Goal: Task Accomplishment & Management: Complete application form

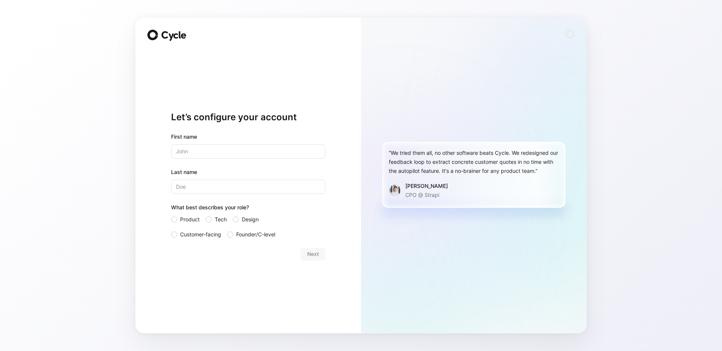
click at [273, 155] on input "text" at bounding box center [248, 151] width 154 height 14
type input "[PERSON_NAME]"
click at [250, 189] on input "Last name" at bounding box center [248, 187] width 154 height 14
type input "de Daran"
click at [210, 219] on div at bounding box center [209, 220] width 6 height 6
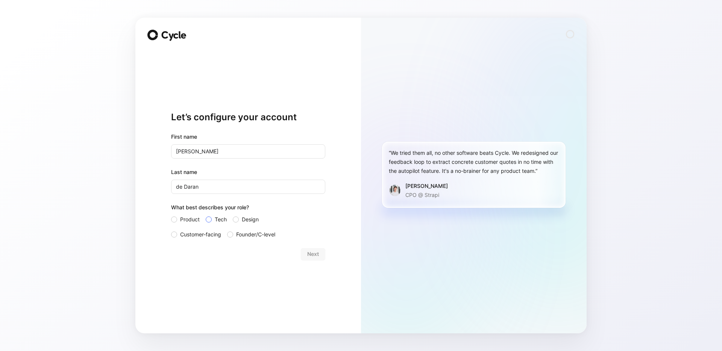
click at [206, 215] on input "Tech" at bounding box center [206, 215] width 0 height 0
click at [316, 256] on span "Next" at bounding box center [313, 254] width 12 height 9
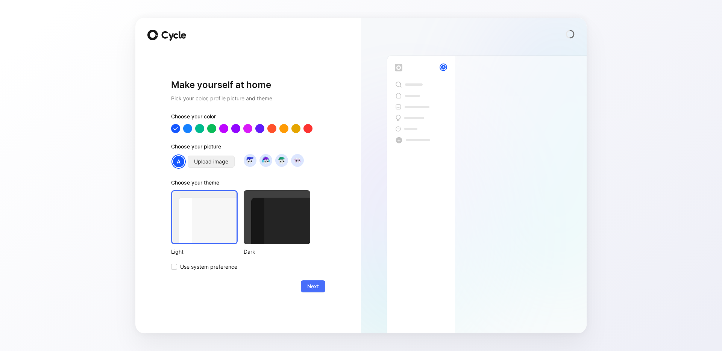
click at [207, 164] on span "Upload image" at bounding box center [211, 161] width 34 height 9
click at [318, 287] on span "Next" at bounding box center [313, 286] width 12 height 9
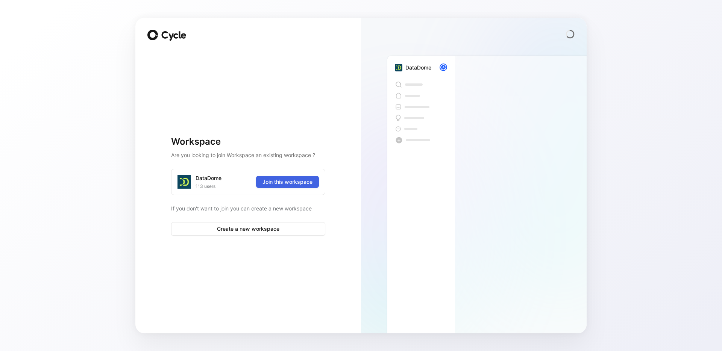
click at [297, 181] on span "Join this workspace" at bounding box center [288, 182] width 50 height 9
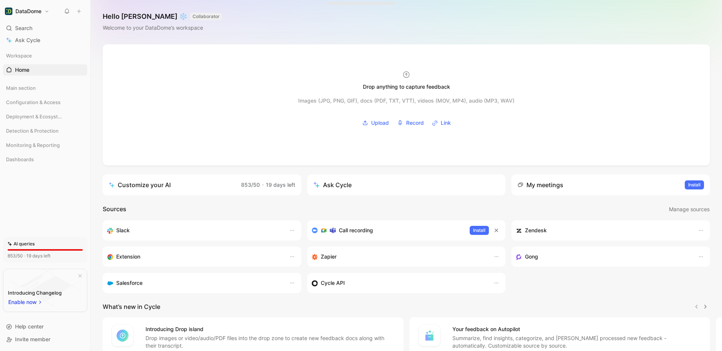
click at [328, 204] on div "Drop anything to capture feedback Images (JPG, PNG, GIF), docs (PDF, TXT, VTT),…" at bounding box center [407, 231] width 632 height 374
click at [30, 91] on span "Main section" at bounding box center [21, 88] width 30 height 8
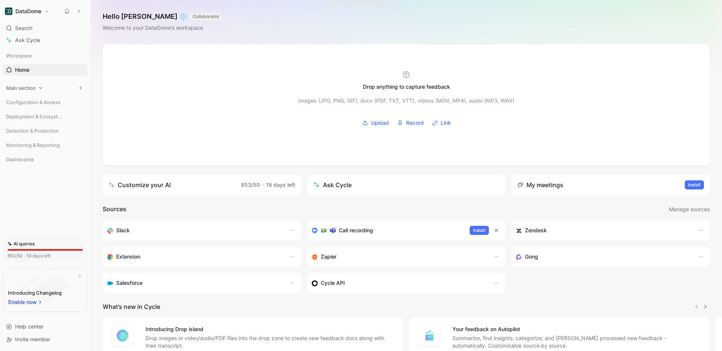
click at [30, 91] on span "Main section" at bounding box center [21, 88] width 30 height 8
click at [30, 105] on link "Inbox" at bounding box center [45, 102] width 84 height 11
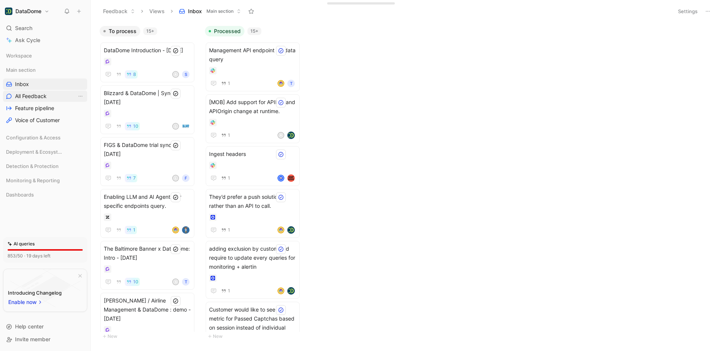
click at [33, 94] on span "All Feedback" at bounding box center [31, 97] width 32 height 8
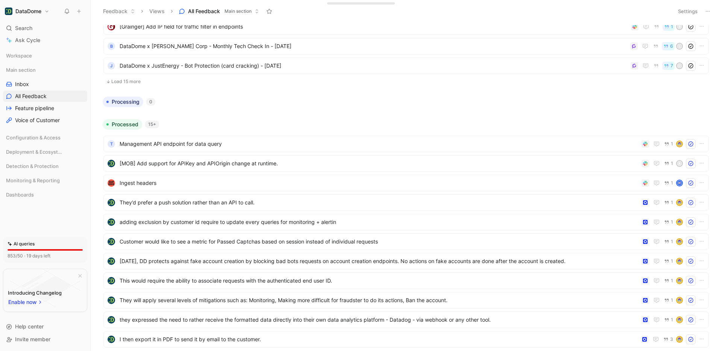
scroll to position [263, 0]
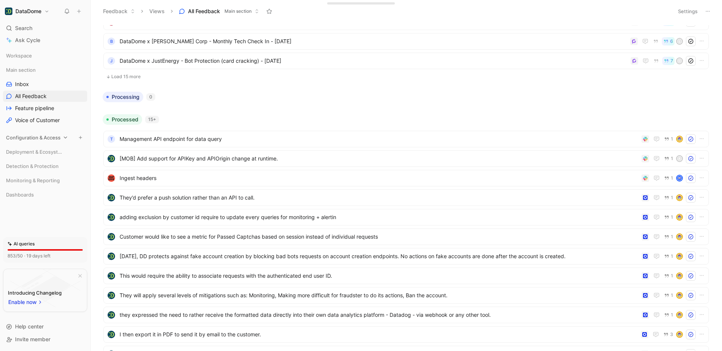
click at [41, 137] on span "Configuration & Access" at bounding box center [33, 138] width 55 height 8
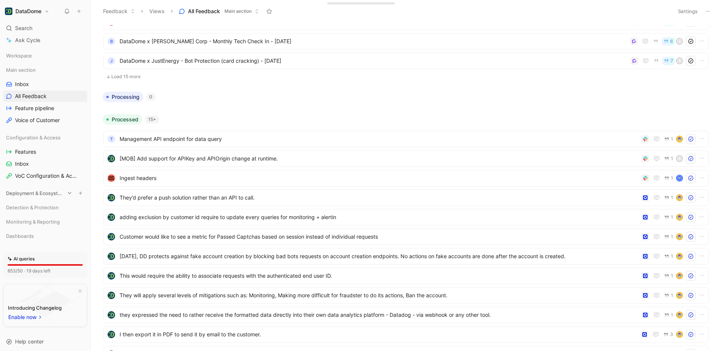
click at [30, 195] on span "Deployment & Ecosystem" at bounding box center [35, 194] width 59 height 8
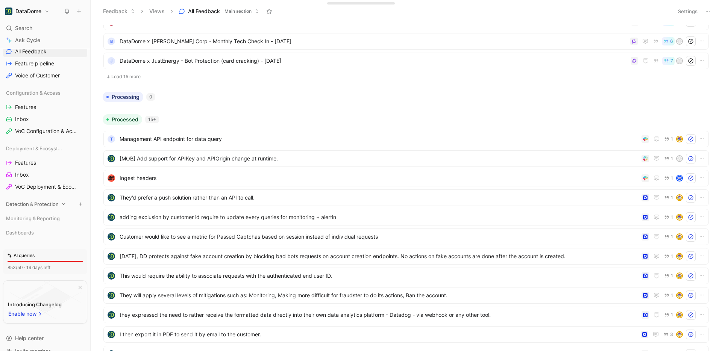
scroll to position [43, 0]
click at [32, 236] on span "Dashboards" at bounding box center [20, 235] width 28 height 8
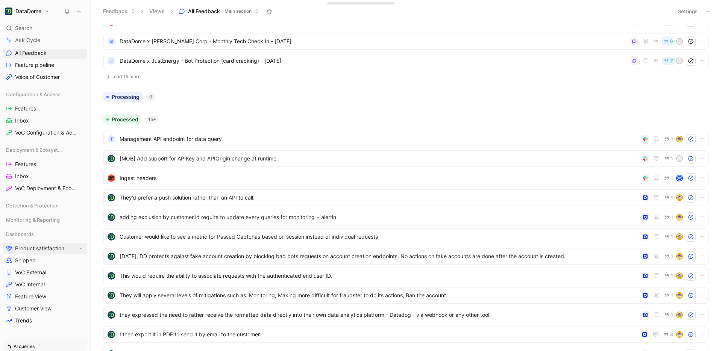
click at [48, 249] on span "Product satisfaction" at bounding box center [39, 249] width 49 height 8
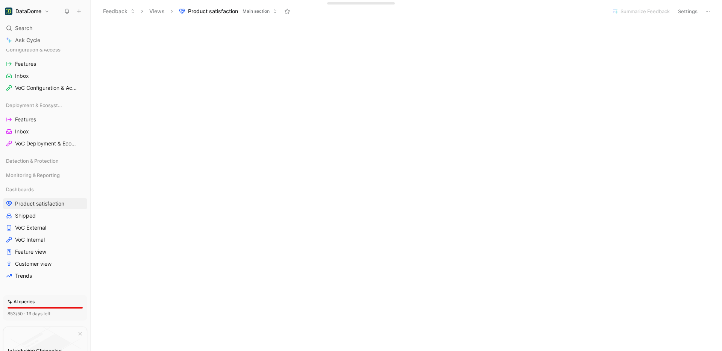
click at [680, 8] on button "Settings" at bounding box center [688, 11] width 26 height 11
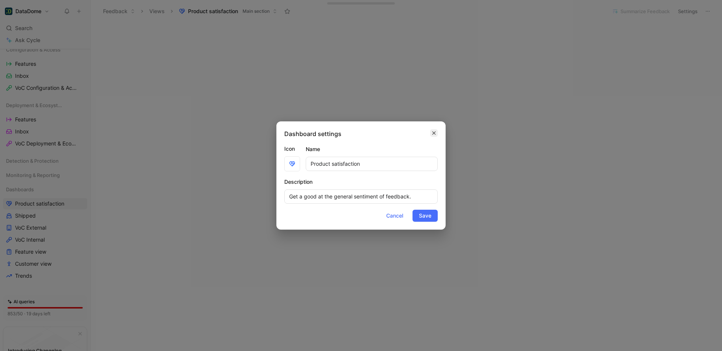
click at [433, 132] on icon "button" at bounding box center [434, 133] width 5 height 6
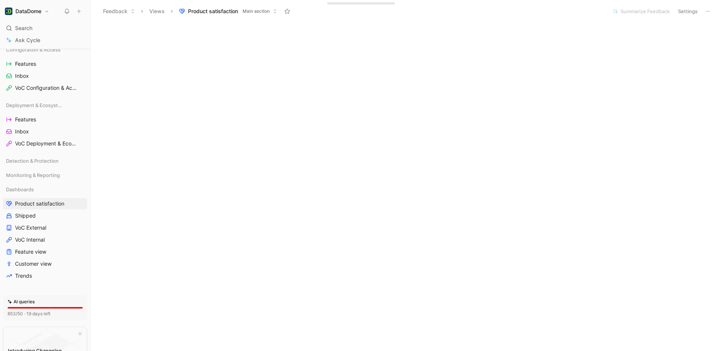
click at [709, 10] on icon at bounding box center [708, 11] width 6 height 6
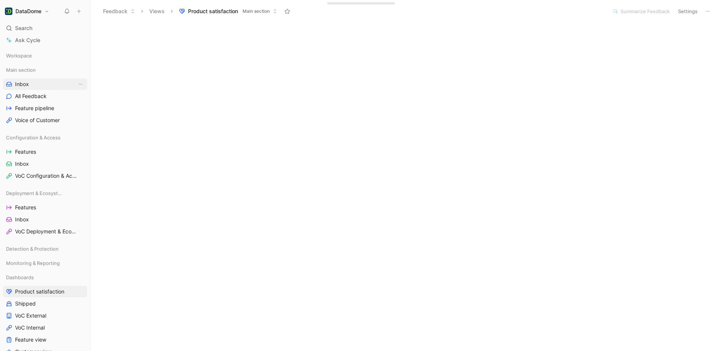
click at [28, 82] on span "Inbox" at bounding box center [22, 85] width 14 height 8
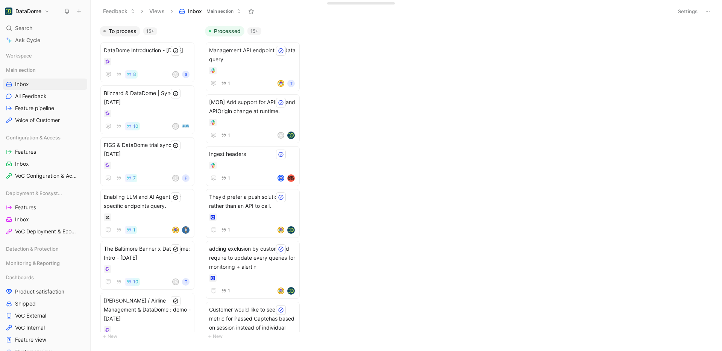
click at [26, 8] on h1 "DataDome" at bounding box center [28, 11] width 26 height 7
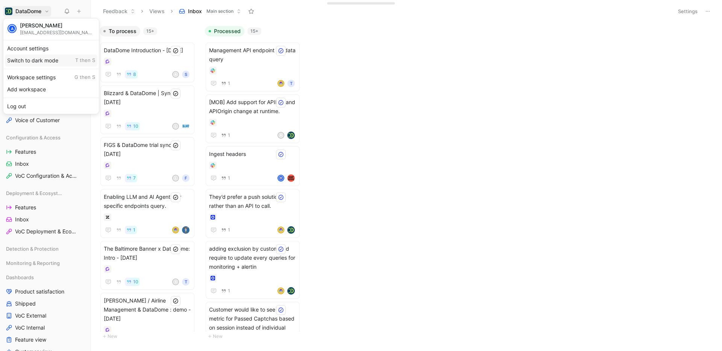
click at [31, 64] on div "Switch to dark mode T then S" at bounding box center [51, 61] width 93 height 12
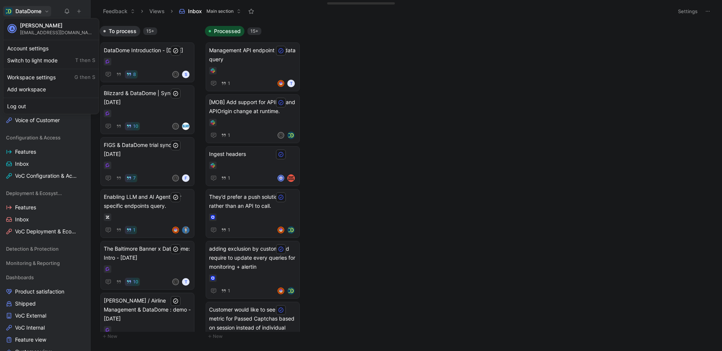
click at [41, 8] on div at bounding box center [361, 175] width 722 height 351
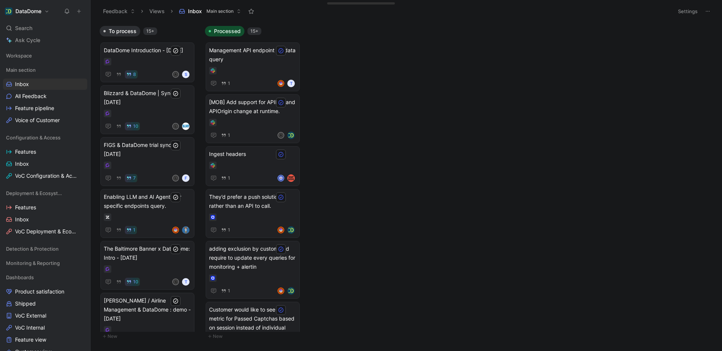
click at [41, 8] on h1 "DataDome" at bounding box center [28, 11] width 26 height 7
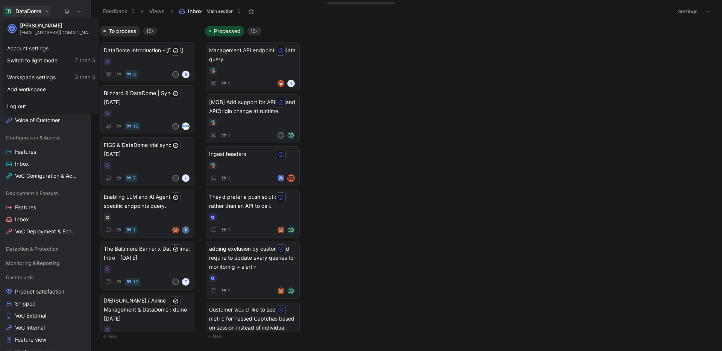
click at [42, 13] on div at bounding box center [361, 175] width 722 height 351
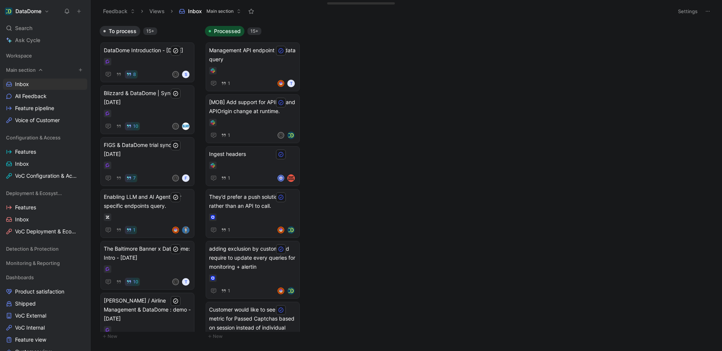
click at [40, 71] on icon at bounding box center [40, 69] width 5 height 5
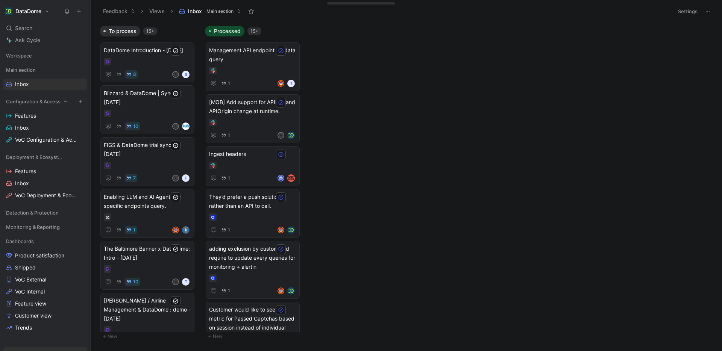
click at [66, 99] on icon at bounding box center [65, 101] width 5 height 5
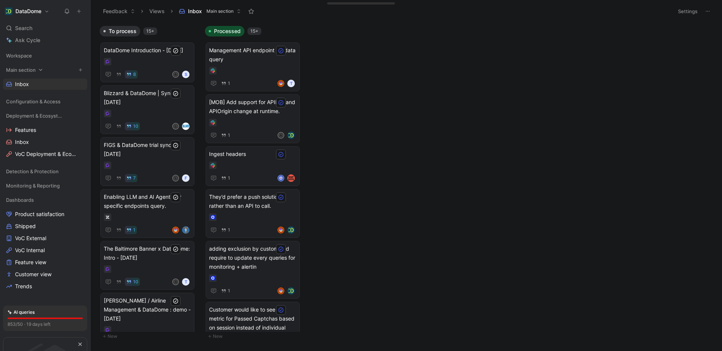
click at [40, 66] on div "Main section" at bounding box center [45, 69] width 84 height 11
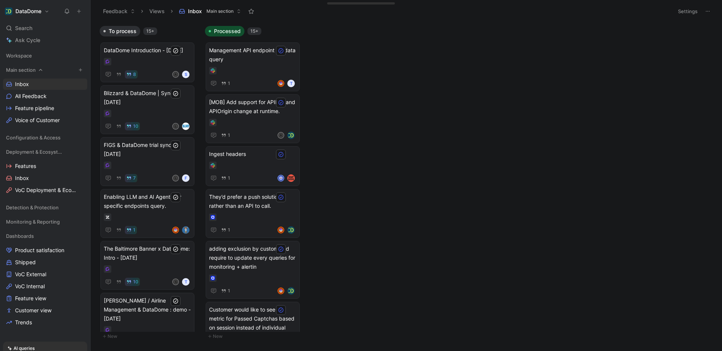
click at [44, 73] on div "Main section" at bounding box center [45, 69] width 84 height 11
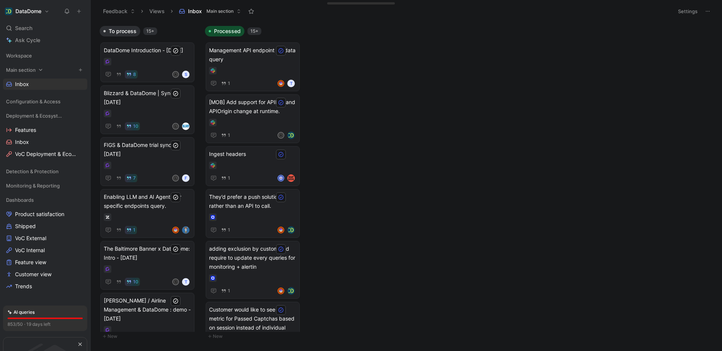
click at [41, 69] on icon at bounding box center [40, 69] width 5 height 5
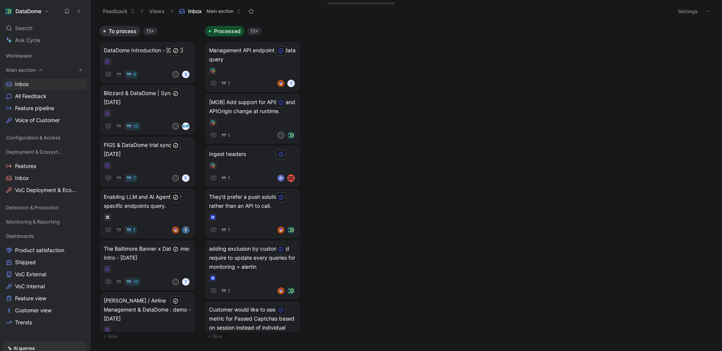
click at [41, 69] on icon at bounding box center [40, 69] width 5 height 5
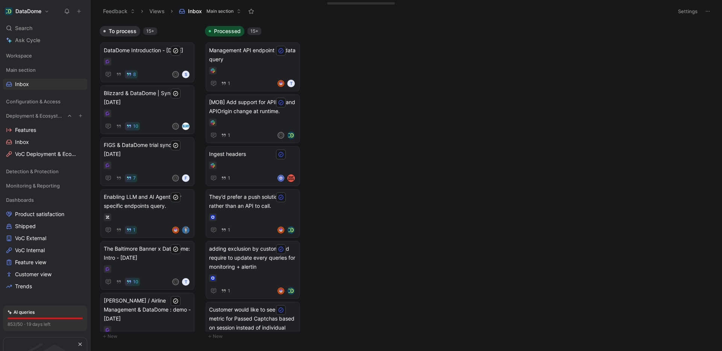
click at [67, 116] on icon at bounding box center [69, 115] width 5 height 5
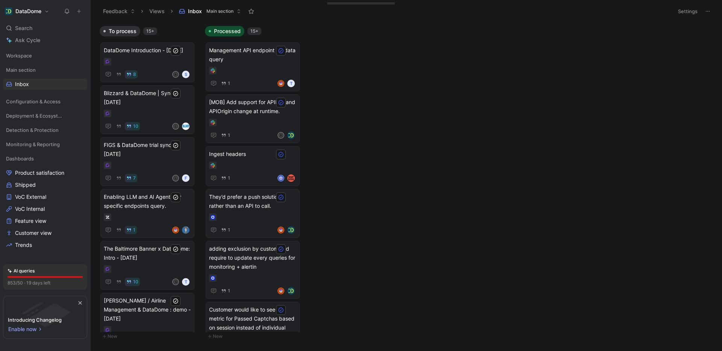
click at [119, 10] on button "Feedback" at bounding box center [119, 11] width 39 height 11
click at [129, 24] on span "Feedback" at bounding box center [124, 27] width 24 height 6
